Goal: Task Accomplishment & Management: Manage account settings

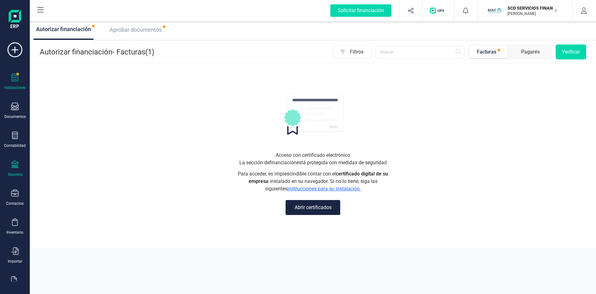
click at [13, 168] on div at bounding box center [14, 164] width 7 height 9
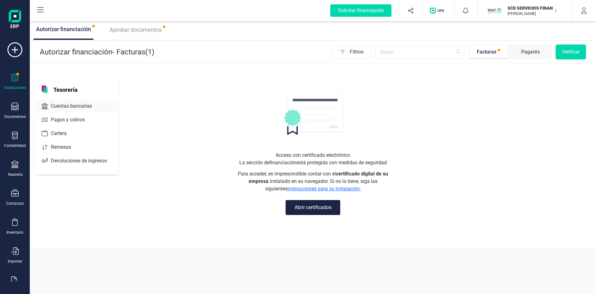
click at [62, 105] on span "Cuentas bancarias" at bounding box center [75, 105] width 55 height 7
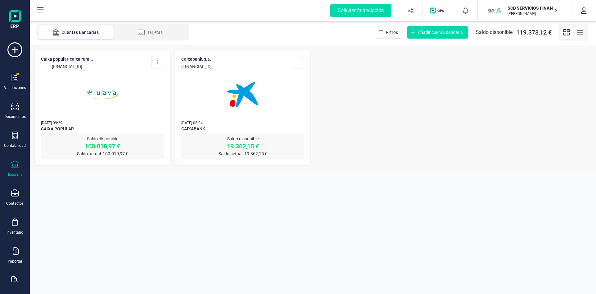
click at [105, 105] on img at bounding box center [102, 94] width 52 height 52
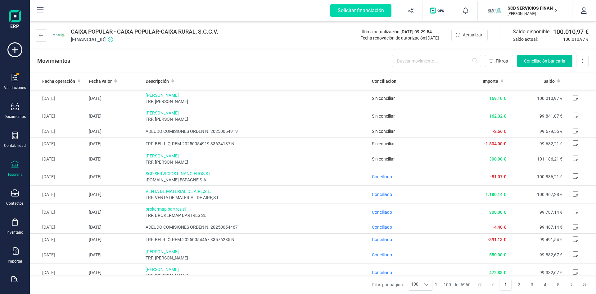
click at [541, 59] on span "Conciliación bancaria" at bounding box center [544, 61] width 41 height 6
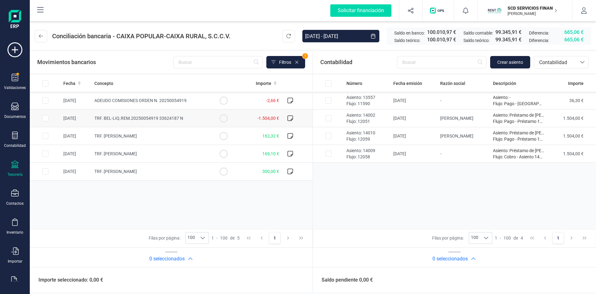
click at [44, 118] on input "Row Selected f4c215e7-1d82-42bf-a254-1be544a72462" at bounding box center [45, 118] width 6 height 6
checkbox input "true"
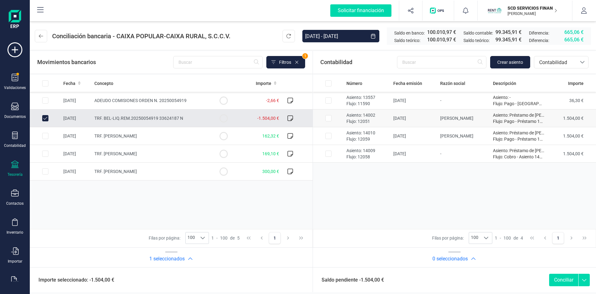
click at [328, 118] on input "Row Selected 4485d1bd-429c-4e9c-a282-c2f3c8ee13bf" at bounding box center [329, 118] width 6 height 6
checkbox input "true"
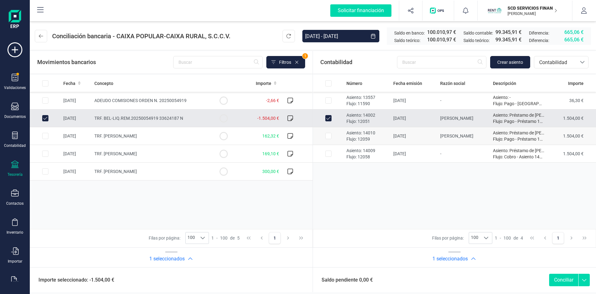
click at [328, 137] on input "Row Selected fc8bfa3f-03d5-4d7e-a286-47172687e24c" at bounding box center [329, 136] width 6 height 6
checkbox input "true"
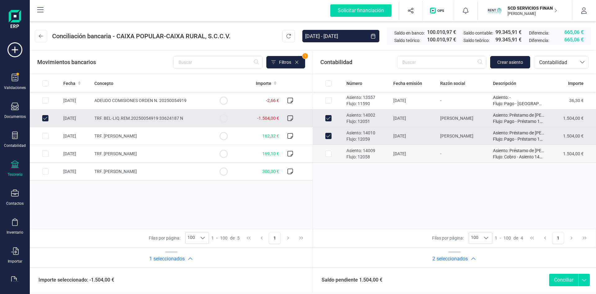
click at [329, 153] on input "Row Selected 53cf1e88-28b3-42f5-9090-35a12c3e9f6f" at bounding box center [329, 153] width 6 height 6
checkbox input "true"
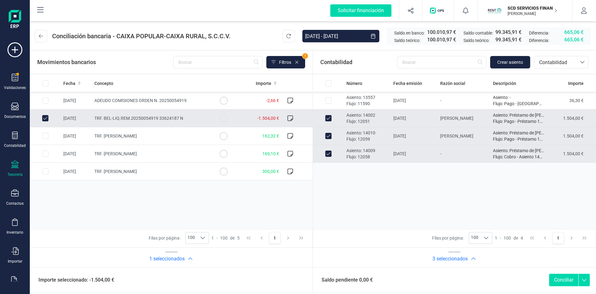
click at [562, 278] on button "Conciliar" at bounding box center [563, 279] width 29 height 12
checkbox input "false"
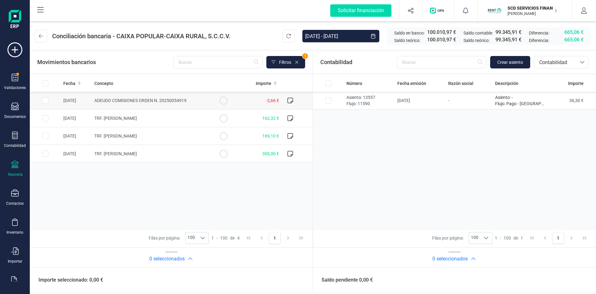
click at [44, 101] on input "Row Selected df3c403c-31b5-43c5-af07-103bd1236be9" at bounding box center [45, 100] width 6 height 6
checkbox input "true"
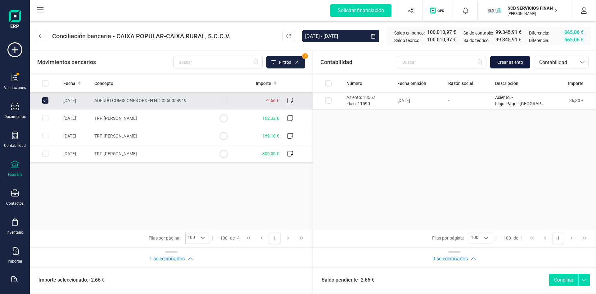
click at [501, 61] on span "Crear asiento" at bounding box center [511, 62] width 26 height 6
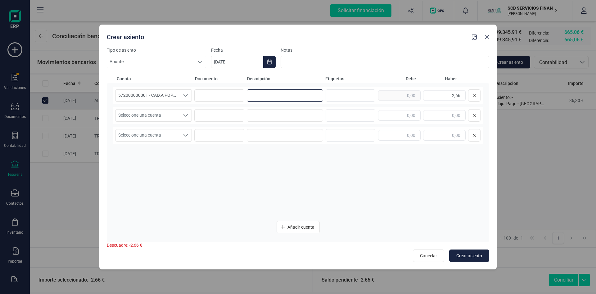
click at [266, 96] on input at bounding box center [285, 95] width 76 height 12
type input "comisiones"
click at [189, 116] on div "Seleccione una cuenta" at bounding box center [186, 115] width 12 height 12
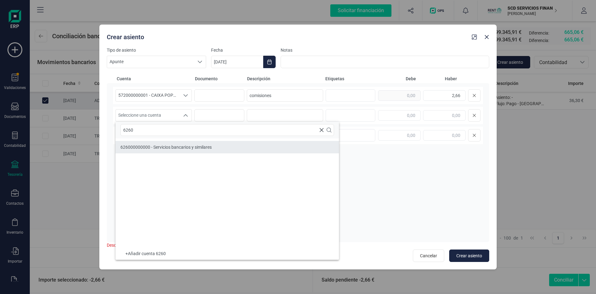
type input "6260"
click at [188, 144] on span "626000000000 - Servicios bancarios y similares" at bounding box center [166, 146] width 91 height 5
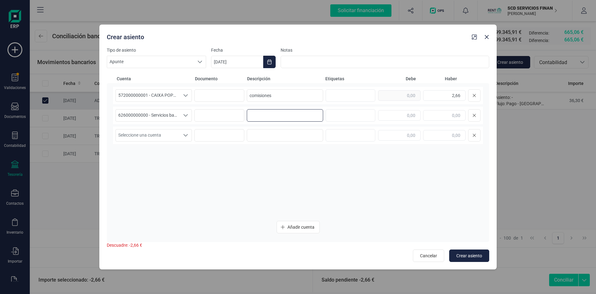
click at [268, 115] on input at bounding box center [285, 115] width 76 height 12
drag, startPoint x: 255, startPoint y: 93, endPoint x: 188, endPoint y: 93, distance: 66.8
click at [188, 93] on div "572000000001 - CAIXA POPULAR-CAIXA RURAL, S.C.C.V. 572000000001 - CAIXA POPULAR…" at bounding box center [298, 95] width 370 height 17
click at [257, 116] on input at bounding box center [285, 115] width 76 height 12
paste input "comisiones"
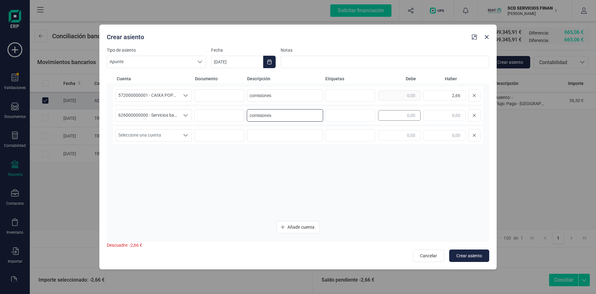
type input "comisiones"
click at [389, 114] on input "text" at bounding box center [399, 115] width 43 height 11
type input "2,66"
click at [471, 252] on span "Crear asiento" at bounding box center [470, 255] width 26 height 6
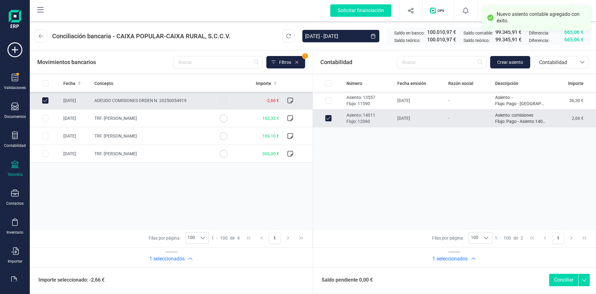
click at [566, 276] on button "Conciliar" at bounding box center [563, 279] width 29 height 12
checkbox input "false"
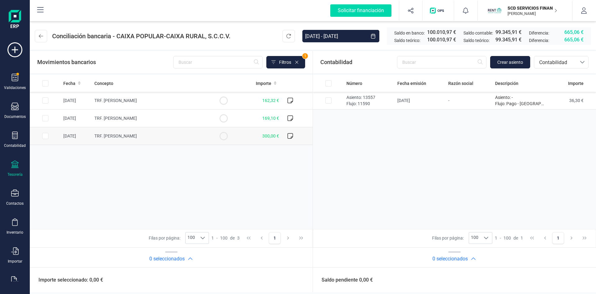
click at [43, 136] on input "Row Selected 227400c5-4afa-4a90-92e8-c43f1d76bc9b" at bounding box center [45, 136] width 6 height 6
checkbox input "true"
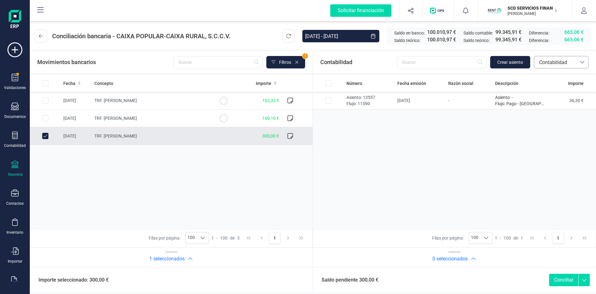
click at [549, 61] on span "Contabilidad" at bounding box center [555, 62] width 37 height 7
click at [562, 128] on span "Préstamos" at bounding box center [551, 128] width 24 height 7
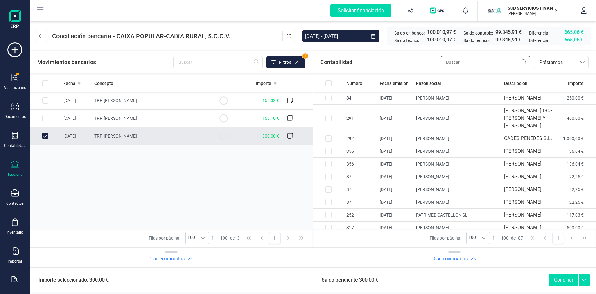
click at [463, 60] on input "text" at bounding box center [485, 62] width 89 height 12
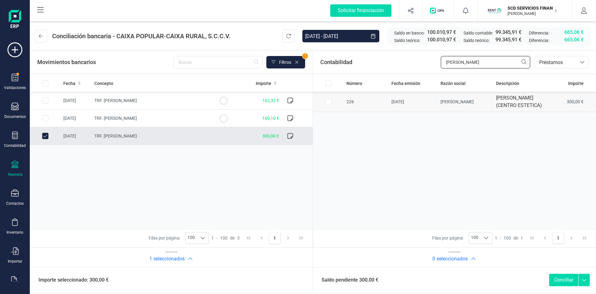
type input "[PERSON_NAME]"
drag, startPoint x: 327, startPoint y: 105, endPoint x: 335, endPoint y: 109, distance: 8.6
click at [327, 105] on input "Row Selected f2c138d0-9ddd-4baf-b199-377963e6437f" at bounding box center [329, 101] width 6 height 6
checkbox input "true"
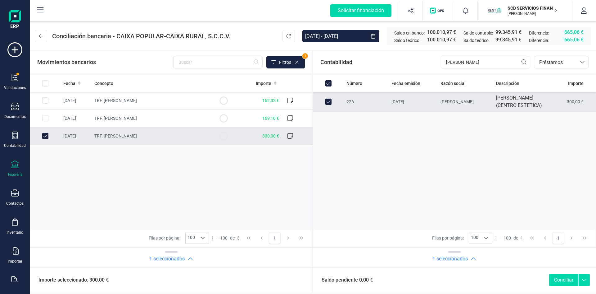
click at [566, 281] on button "Conciliar" at bounding box center [563, 279] width 29 height 12
checkbox input "false"
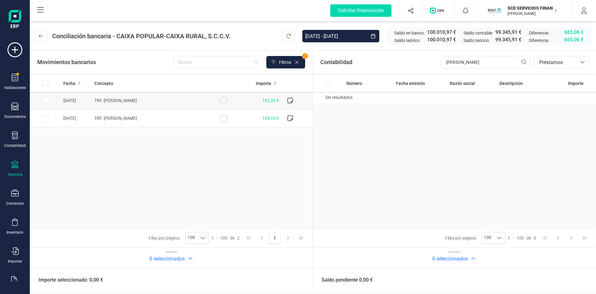
click at [47, 101] on input "Row Selected 7d7689da-31a0-40a6-ae8e-2e5962cf6a0b" at bounding box center [45, 100] width 6 height 6
checkbox input "true"
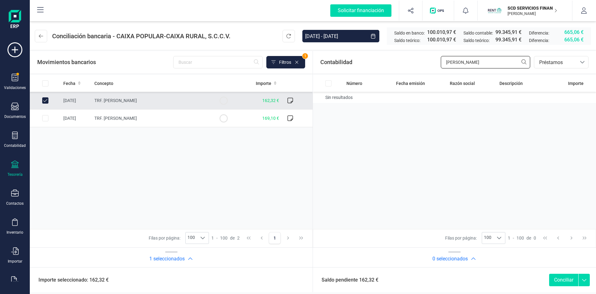
drag, startPoint x: 424, startPoint y: 64, endPoint x: 387, endPoint y: 65, distance: 36.7
click at [387, 65] on div "Contabilidad antonio v bancos.conciliacion.modal.headerLoan bancos.conciliacion…" at bounding box center [454, 62] width 283 height 22
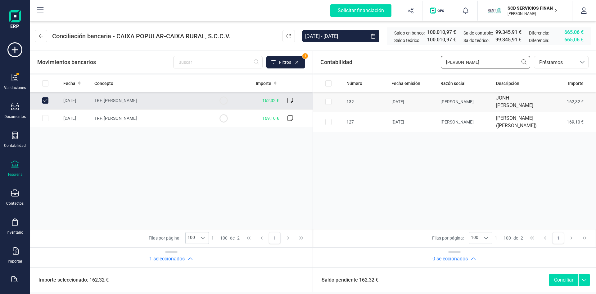
type input "[PERSON_NAME]"
click at [327, 101] on input "Row Selected 1380ecfd-6e31-4393-98aa-58f8c4bb29f1" at bounding box center [329, 101] width 6 height 6
checkbox input "true"
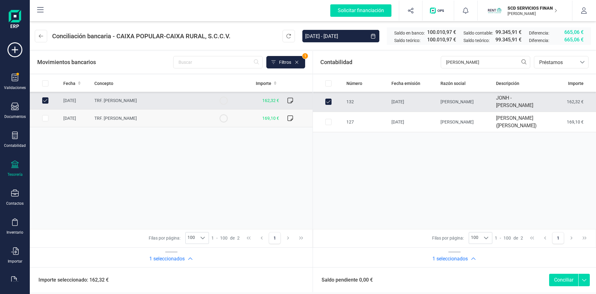
click at [44, 119] on input "Row Selected 67cf5f00-d07d-4d7b-8ba3-3d022ab254f2" at bounding box center [45, 118] width 6 height 6
checkbox input "true"
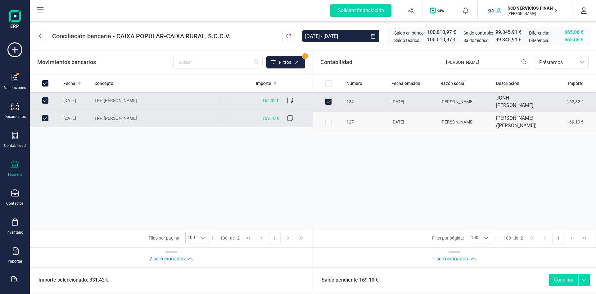
click at [329, 125] on input "Row Selected e325d9d6-117a-404f-9763-65f67a35374e" at bounding box center [329, 122] width 6 height 6
checkbox input "true"
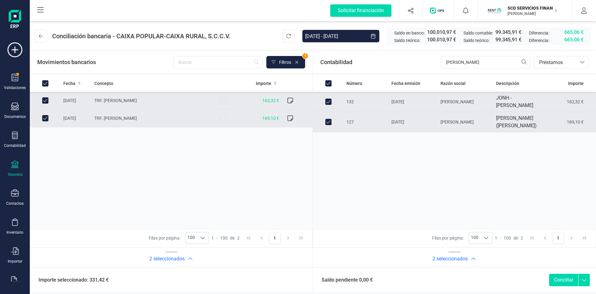
click at [562, 280] on button "Conciliar" at bounding box center [563, 279] width 29 height 12
checkbox input "false"
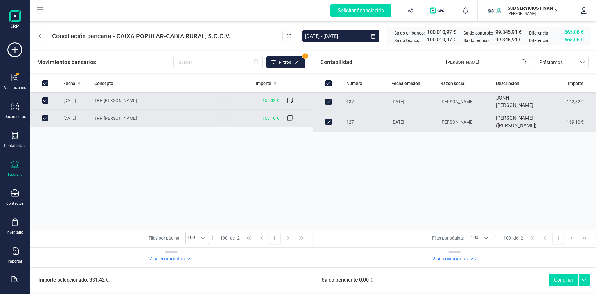
checkbox input "false"
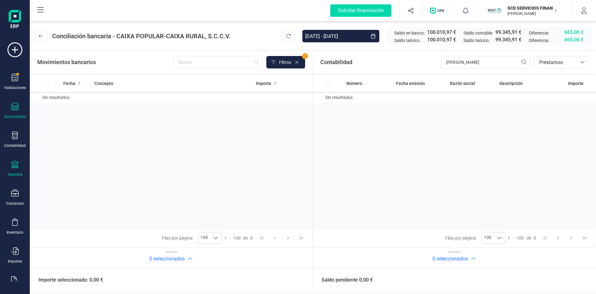
click at [12, 111] on div at bounding box center [14, 106] width 7 height 9
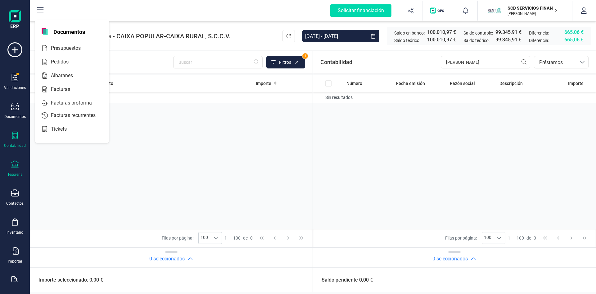
click at [15, 139] on div at bounding box center [14, 135] width 7 height 9
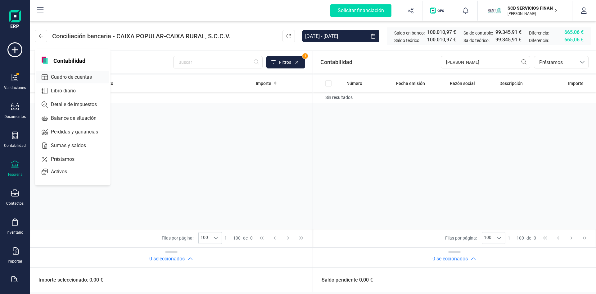
click at [80, 74] on span "Cuadro de cuentas" at bounding box center [75, 76] width 55 height 7
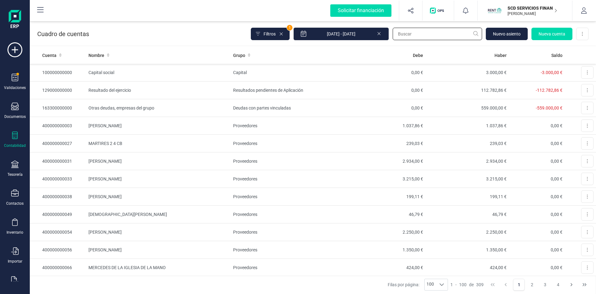
click at [417, 33] on input "text" at bounding box center [437, 34] width 89 height 12
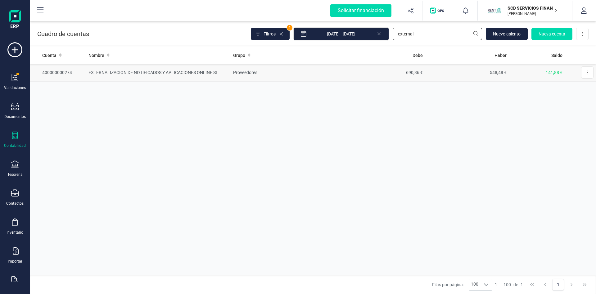
type input "external"
click at [190, 71] on td "EXTERNALIZACION DE NOTIFICADOS Y APLICACIONES ONLINE SL" at bounding box center [158, 73] width 145 height 18
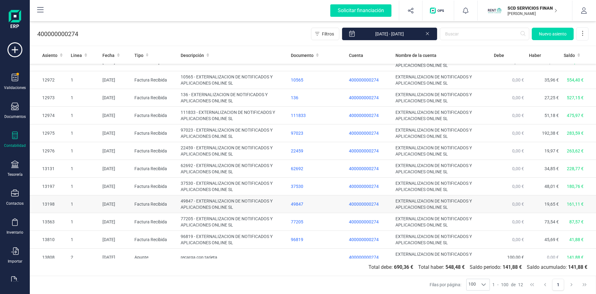
scroll to position [18, 0]
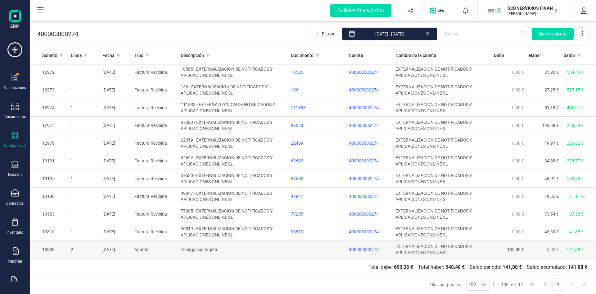
click at [412, 243] on td "EXTERNALIZACION DE NOTIFICADOS Y APLICACIONES ONLINE SL" at bounding box center [442, 249] width 99 height 18
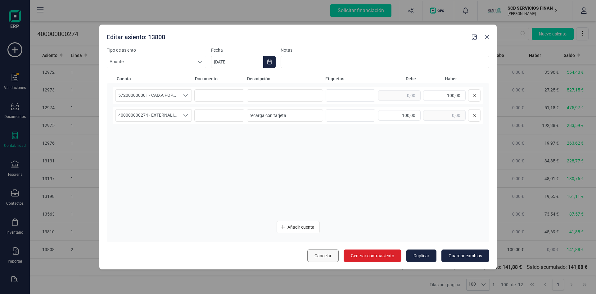
click at [323, 256] on span "Cancelar" at bounding box center [323, 255] width 17 height 6
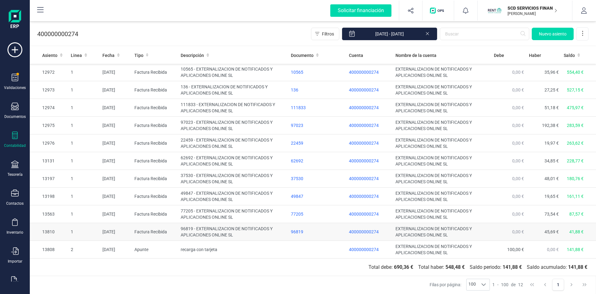
click at [355, 230] on span "400000000274" at bounding box center [364, 231] width 30 height 5
click at [365, 230] on span "400000000274" at bounding box center [364, 231] width 30 height 5
click at [245, 229] on td "96819 - EXTERNALIZACION DE NOTIFICADOS Y APLICACIONES ONLINE SL" at bounding box center [233, 232] width 110 height 18
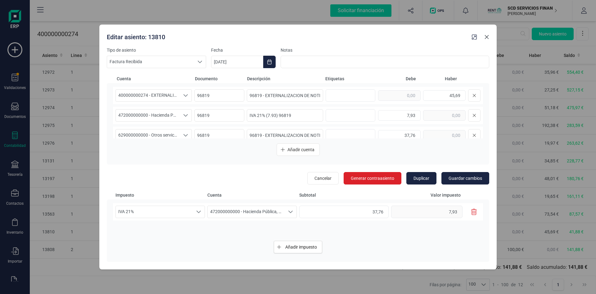
click at [487, 37] on icon "Close" at bounding box center [487, 37] width 4 height 4
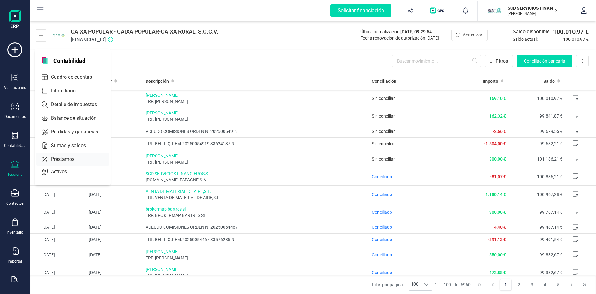
click at [61, 159] on span "Préstamos" at bounding box center [66, 158] width 37 height 7
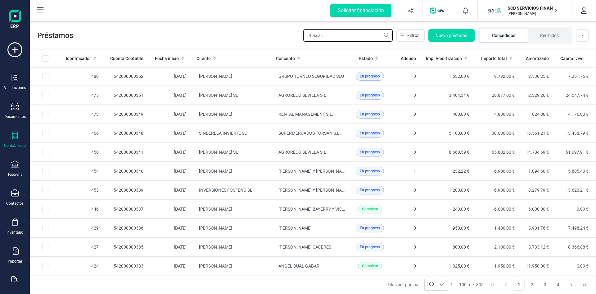
click at [340, 36] on input "text" at bounding box center [347, 35] width 89 height 12
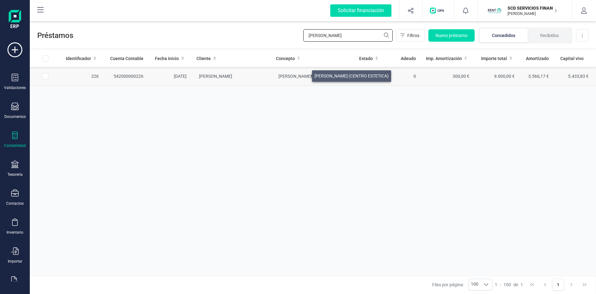
type input "[PERSON_NAME]"
click at [304, 74] on span "[PERSON_NAME] (CENTRO ESTETICA)" at bounding box center [316, 76] width 74 height 5
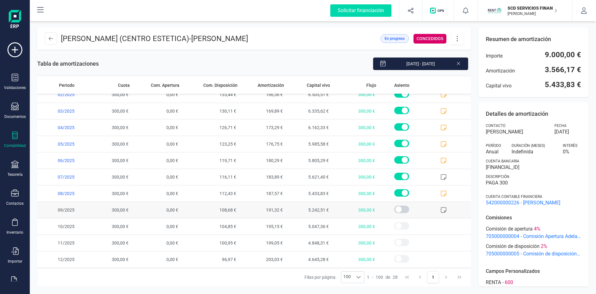
click at [441, 209] on icon at bounding box center [444, 210] width 6 height 6
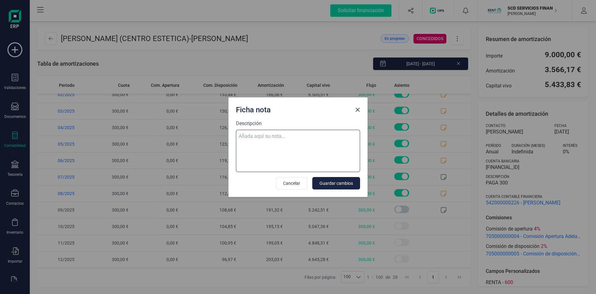
click at [247, 137] on textarea "Descripción" at bounding box center [298, 151] width 124 height 42
paste textarea "[DATE] 9 trf. [PERSON_NAME] 300,00"
type textarea "[DATE] 9 trf. [PERSON_NAME] 300,00"
click at [349, 184] on span "Guardar cambios" at bounding box center [337, 183] width 34 height 6
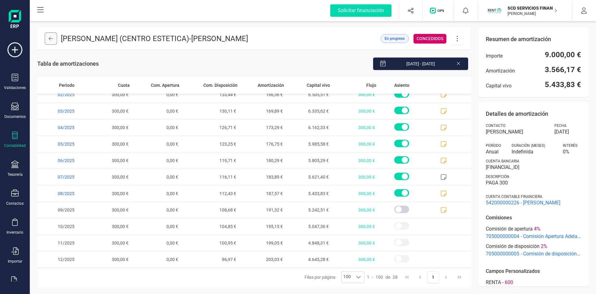
click at [49, 34] on button at bounding box center [51, 38] width 12 height 12
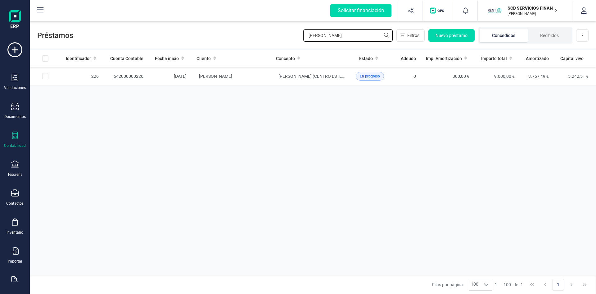
drag, startPoint x: 335, startPoint y: 36, endPoint x: 256, endPoint y: 43, distance: 79.2
click at [262, 41] on div "Préstamos antonio vi Filtros Nuevo préstamo Concedidos Recibidos Descargar Excel" at bounding box center [313, 34] width 567 height 29
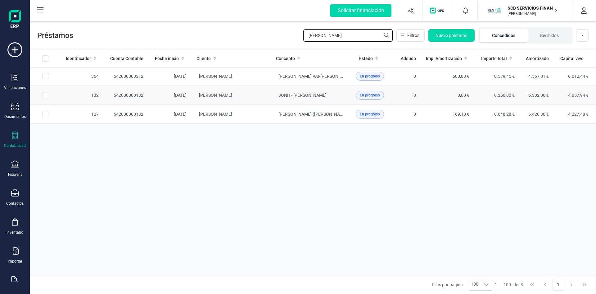
type input "[PERSON_NAME]"
click at [302, 92] on td "JONH - [PERSON_NAME]" at bounding box center [310, 95] width 79 height 19
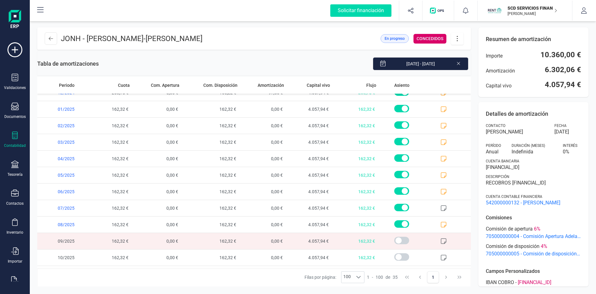
scroll to position [371, 0]
click at [441, 239] on icon at bounding box center [444, 241] width 6 height 6
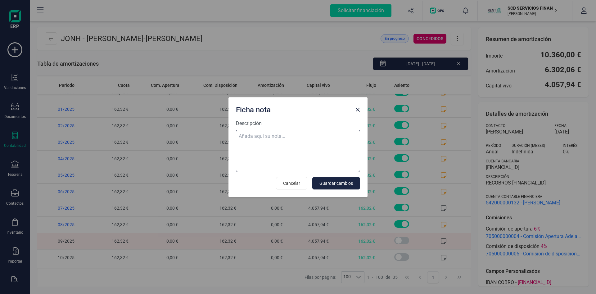
click at [291, 138] on textarea "Descripción" at bounding box center [298, 151] width 124 height 42
paste textarea "[DATE] 9 trf. [PERSON_NAME] 162,32"
type textarea "[DATE] 9 trf. [PERSON_NAME] 162,32"
click at [339, 179] on button "Guardar cambios" at bounding box center [336, 183] width 48 height 12
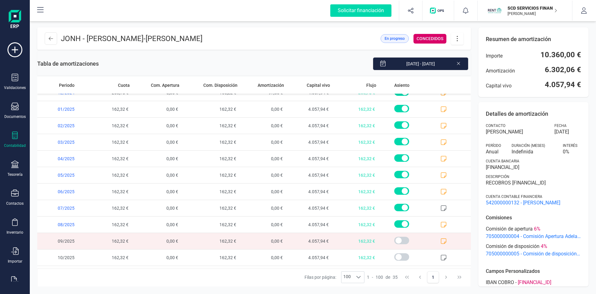
drag, startPoint x: 50, startPoint y: 39, endPoint x: 118, endPoint y: 35, distance: 68.8
click at [124, 50] on div "JONH - [PERSON_NAME] - [PERSON_NAME] En progreso CONCEDIDOS Tabla de amortizaci…" at bounding box center [254, 156] width 434 height 259
click at [49, 39] on icon at bounding box center [51, 38] width 4 height 5
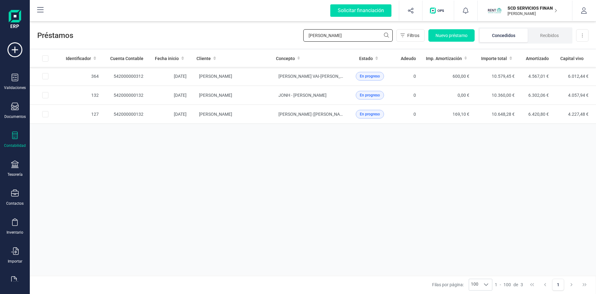
drag, startPoint x: 342, startPoint y: 37, endPoint x: 221, endPoint y: 45, distance: 120.8
click at [222, 45] on div "Préstamos [PERSON_NAME] Nuevo préstamo Concedidos Recibidos Descargar Excel" at bounding box center [313, 34] width 567 height 29
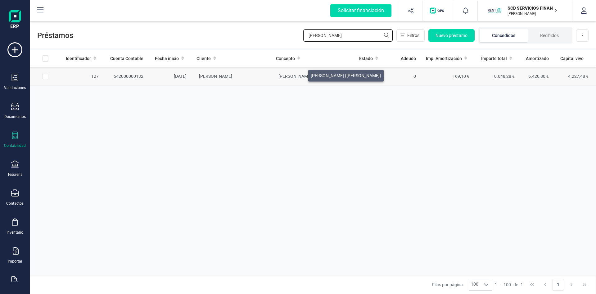
type input "[PERSON_NAME]"
click at [302, 74] on span "[PERSON_NAME] ([PERSON_NAME])" at bounding box center [314, 76] width 71 height 5
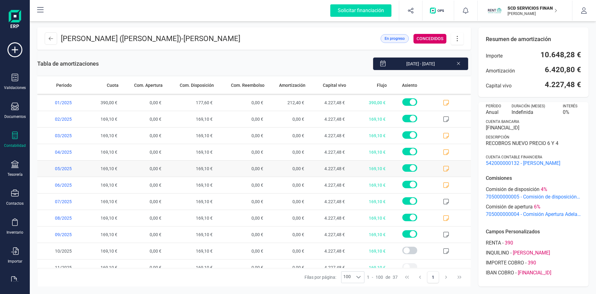
scroll to position [404, 0]
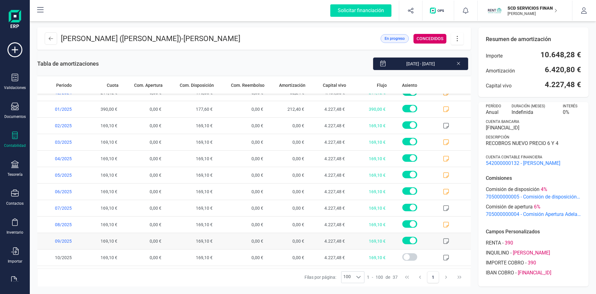
click at [443, 241] on icon at bounding box center [446, 241] width 6 height 6
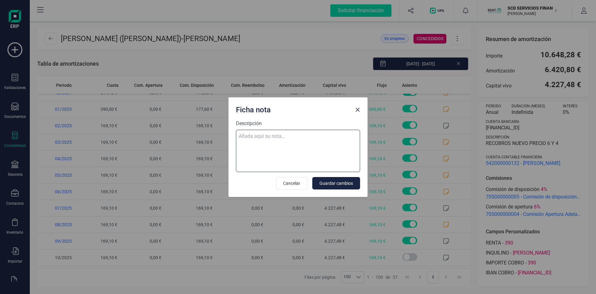
click at [257, 136] on textarea "Descripción" at bounding box center [298, 151] width 124 height 42
paste textarea "[DATE] 9 trf. [PERSON_NAME] 169,10"
type textarea "[DATE] 9 trf. [PERSON_NAME] 169,10"
click at [346, 182] on span "Guardar cambios" at bounding box center [337, 183] width 34 height 6
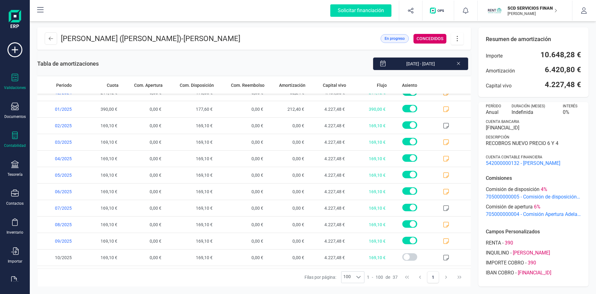
click at [14, 79] on icon at bounding box center [14, 77] width 7 height 7
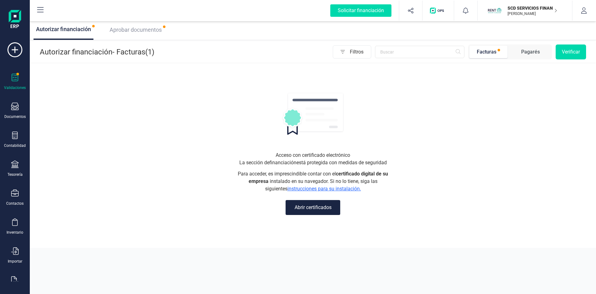
click at [145, 31] on span "Aprobar documentos" at bounding box center [136, 29] width 52 height 7
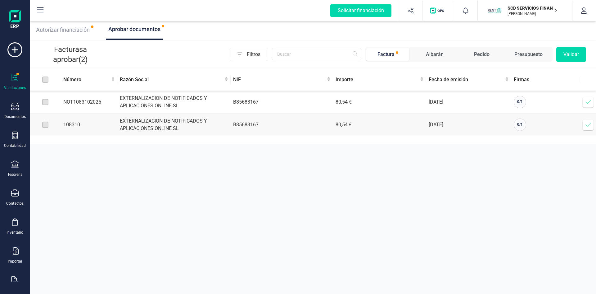
click at [589, 101] on icon at bounding box center [588, 102] width 6 height 6
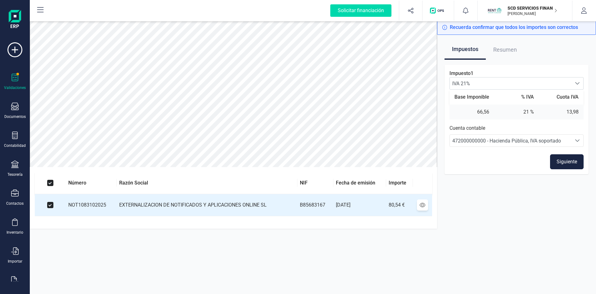
click at [571, 161] on button "Siguiente" at bounding box center [567, 161] width 34 height 15
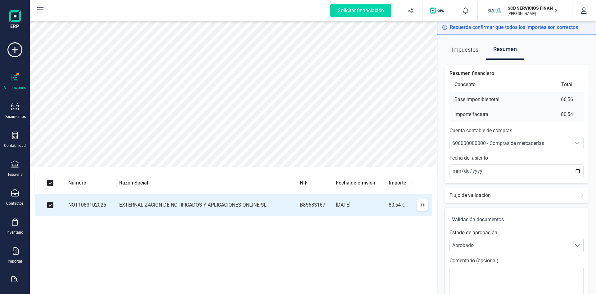
click at [517, 140] on span "600000000000 - Compras de mercaderías" at bounding box center [499, 143] width 92 height 6
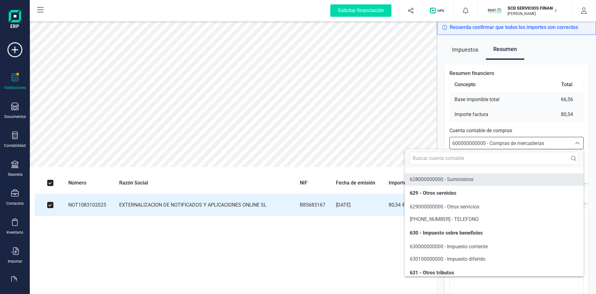
scroll to position [3630, 0]
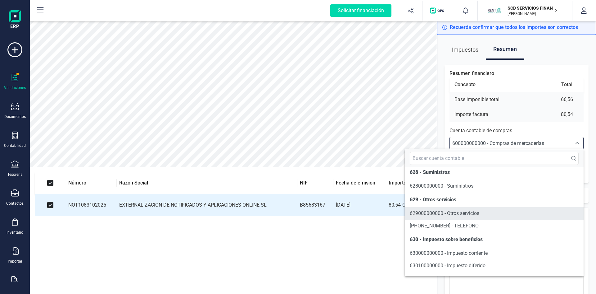
click at [459, 216] on span "629000000000 - Otros servicios" at bounding box center [445, 213] width 70 height 6
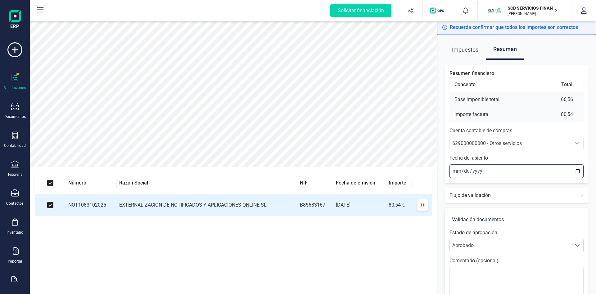
click at [454, 169] on input "[DATE]" at bounding box center [517, 171] width 134 height 14
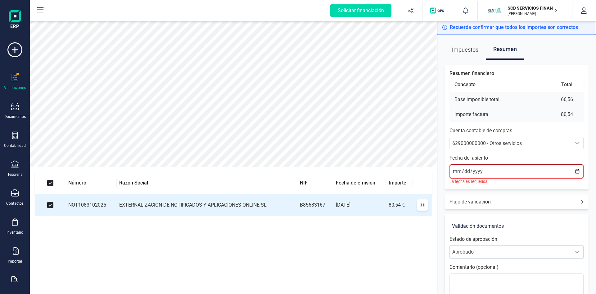
type input "[DATE]"
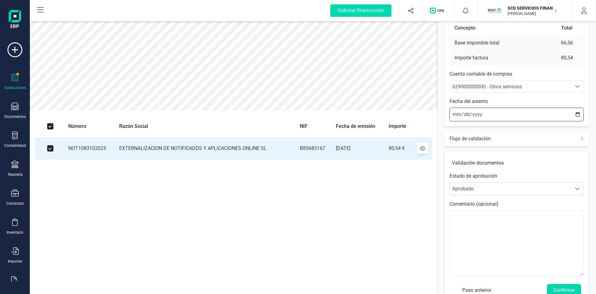
scroll to position [73, 0]
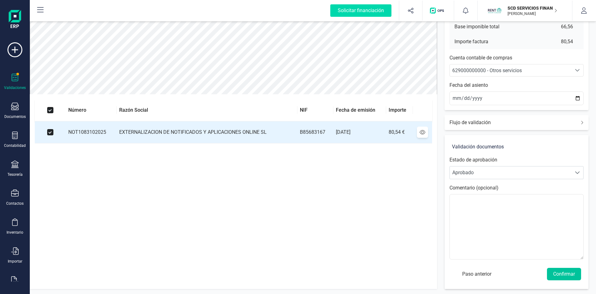
click at [560, 273] on button "Confirmar" at bounding box center [564, 273] width 34 height 12
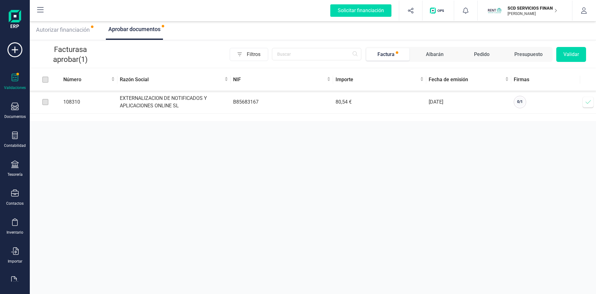
click at [588, 102] on icon at bounding box center [588, 102] width 6 height 6
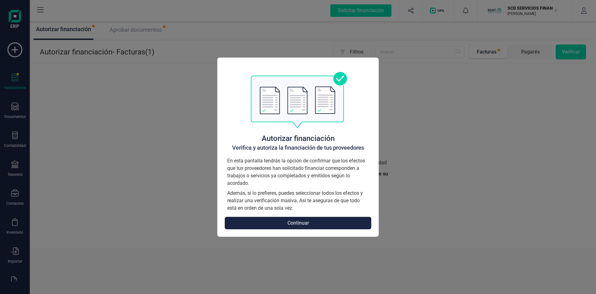
click at [425, 133] on div "Autorizar financiación Verifica y autoriza la financiación de tus proveedores E…" at bounding box center [298, 147] width 596 height 294
click at [317, 221] on button "Continuar" at bounding box center [298, 222] width 147 height 12
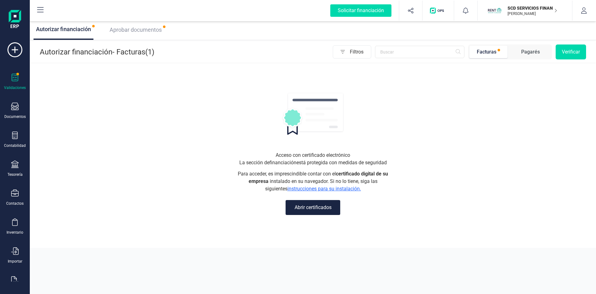
click at [139, 28] on span "Aprobar documentos" at bounding box center [136, 29] width 52 height 7
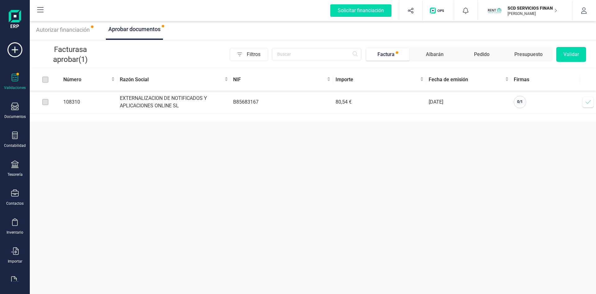
click at [44, 102] on label at bounding box center [45, 101] width 6 height 7
click at [590, 106] on span at bounding box center [588, 102] width 12 height 12
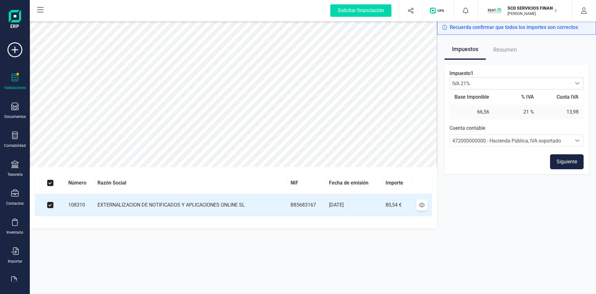
click at [564, 159] on button "Siguiente" at bounding box center [567, 161] width 34 height 15
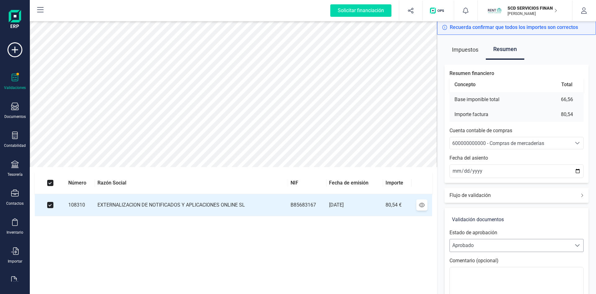
click at [530, 244] on span "Aprobado" at bounding box center [511, 245] width 122 height 12
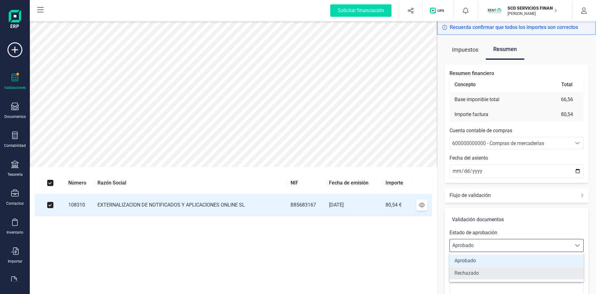
click at [508, 272] on li "Rechazado" at bounding box center [517, 272] width 134 height 12
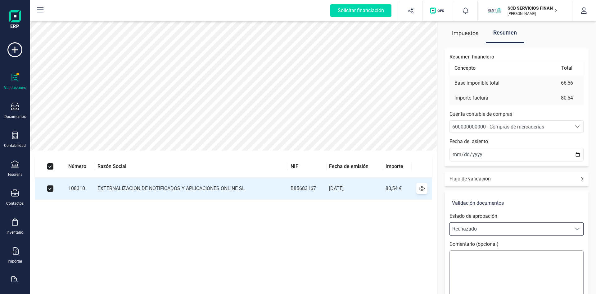
scroll to position [31, 0]
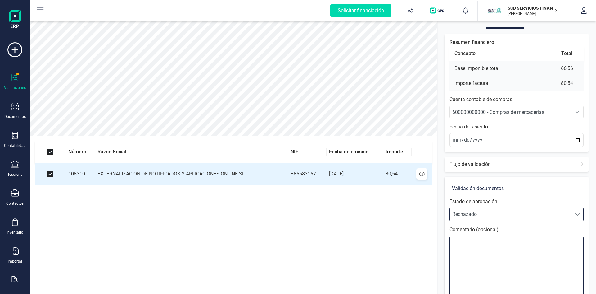
click at [511, 246] on textarea at bounding box center [517, 267] width 134 height 65
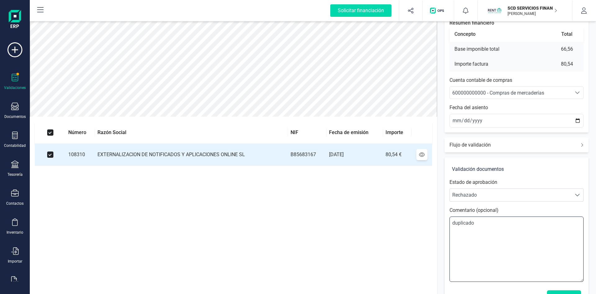
scroll to position [73, 0]
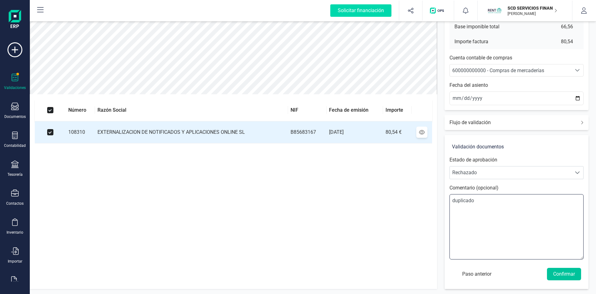
type textarea "duplicado"
click at [563, 271] on button "Confirmar" at bounding box center [564, 273] width 34 height 12
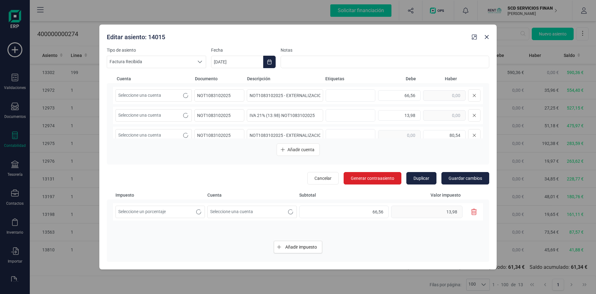
scroll to position [36, 0]
click at [489, 36] on icon "Close" at bounding box center [487, 36] width 5 height 5
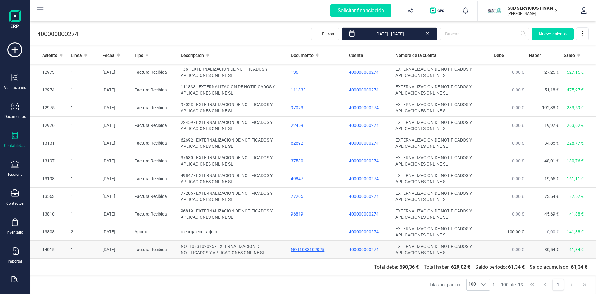
click at [303, 247] on div "NOT1083102025" at bounding box center [317, 249] width 53 height 6
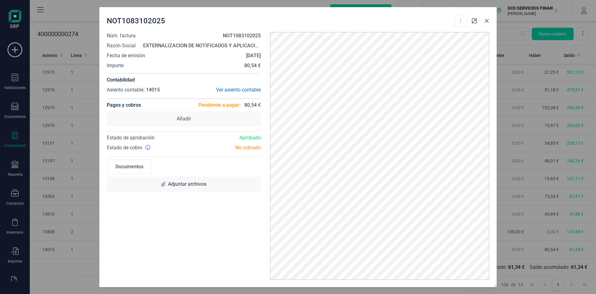
click at [488, 18] on icon "Close" at bounding box center [487, 20] width 5 height 5
